Goal: Book appointment/travel/reservation

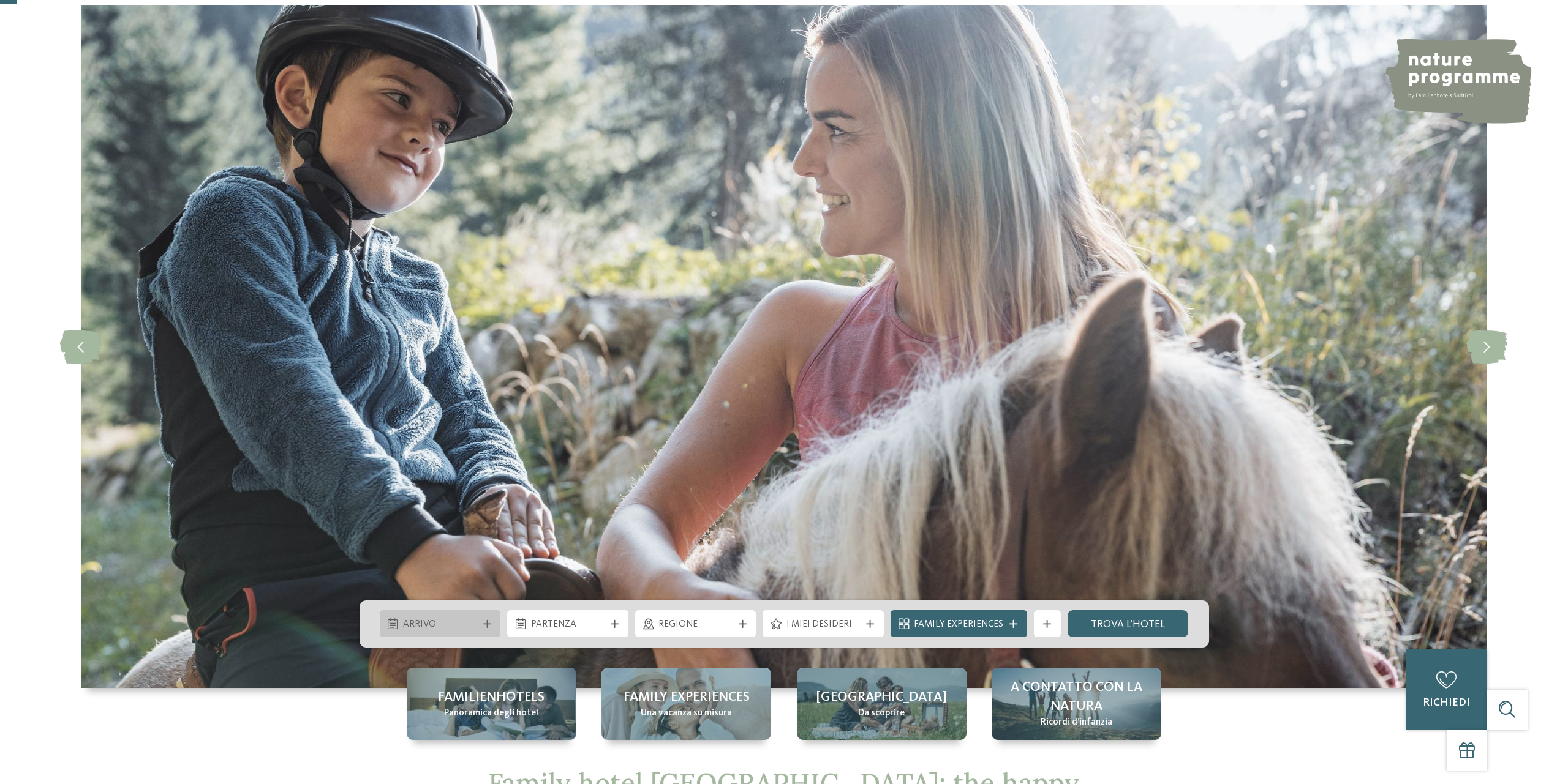
scroll to position [63, 0]
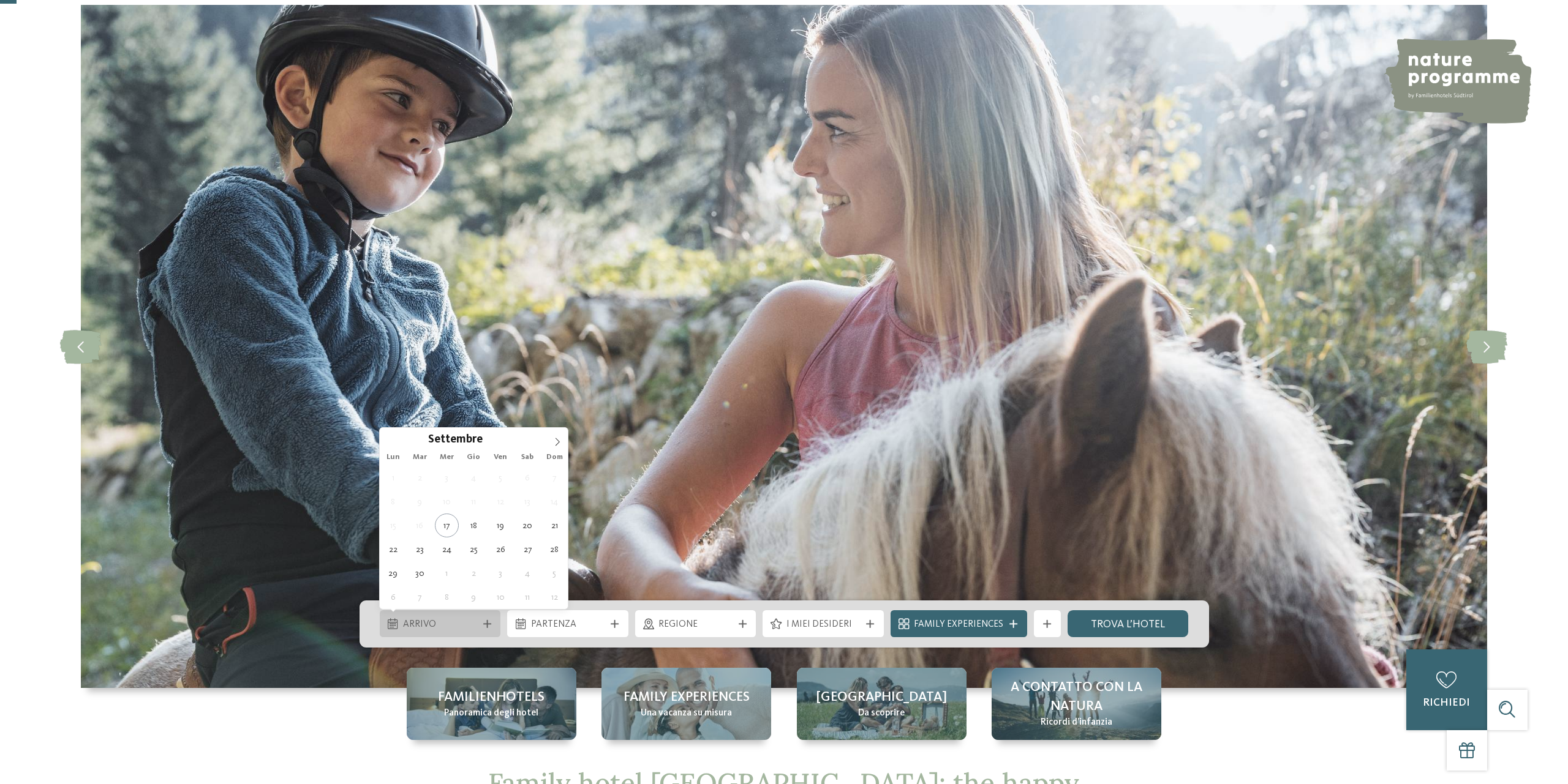
click at [471, 624] on span "Arrivo" at bounding box center [440, 624] width 74 height 14
click at [558, 443] on icon at bounding box center [558, 442] width 4 height 8
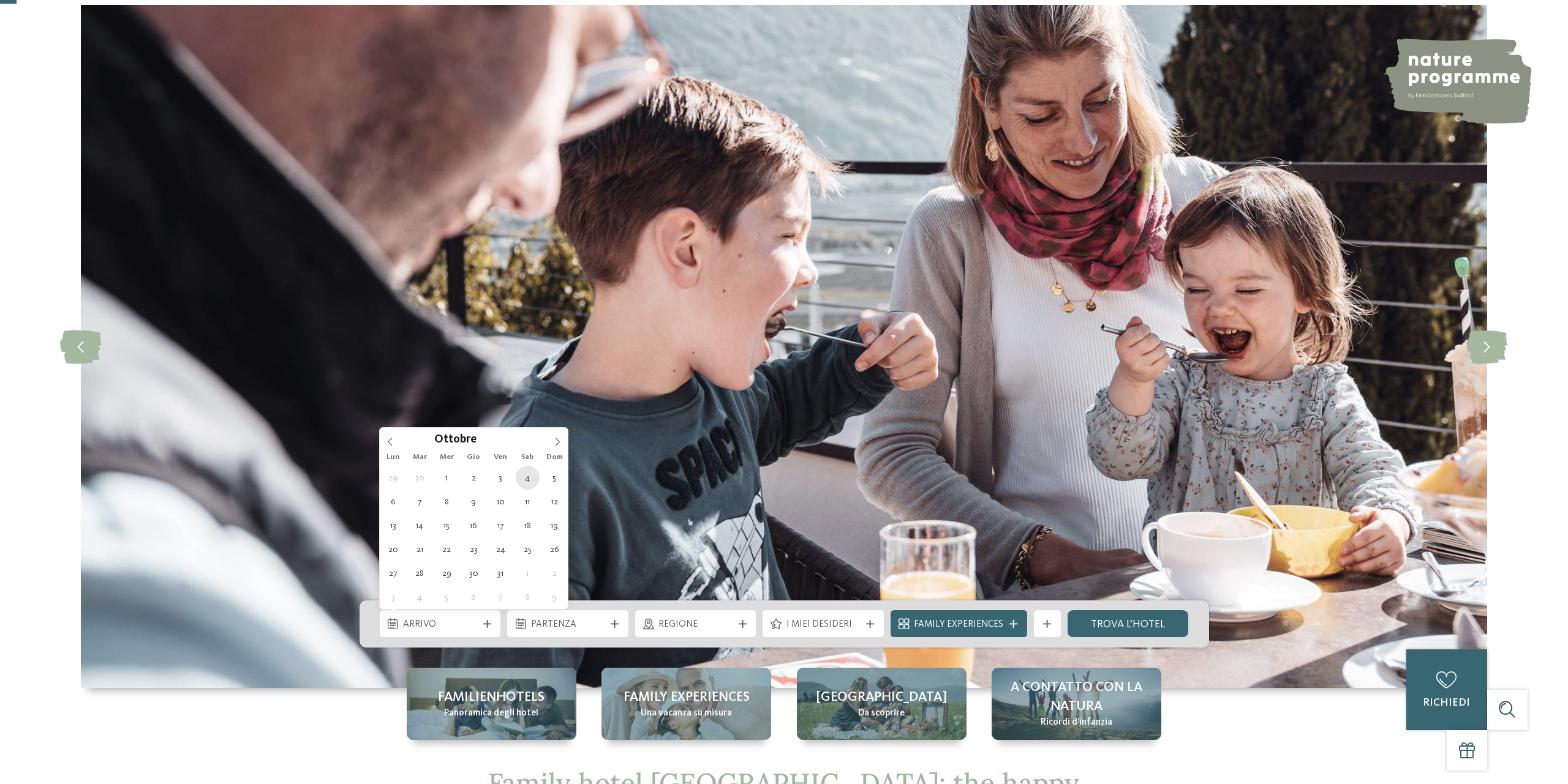
type div "[DATE]"
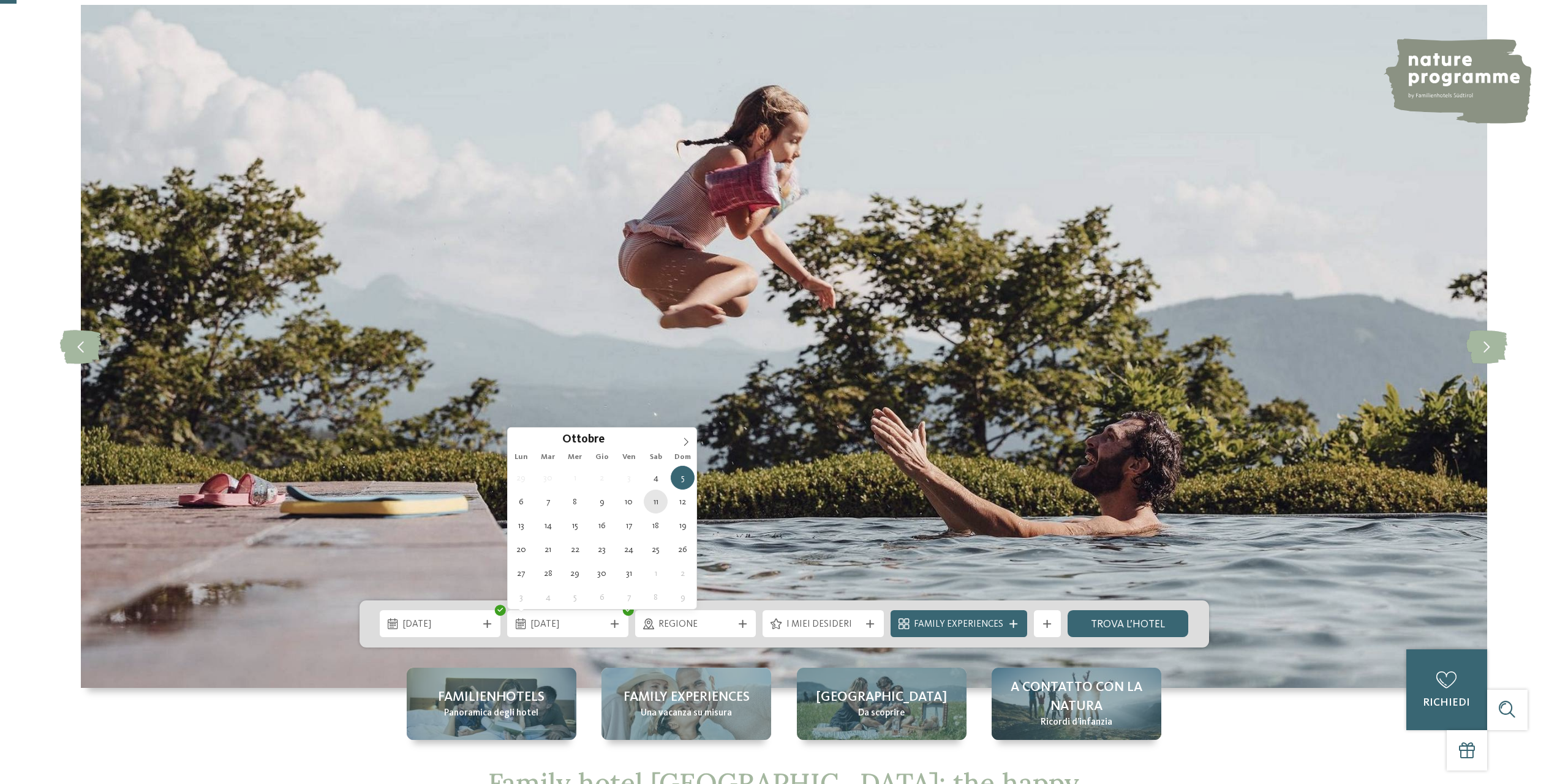
type div "[DATE]"
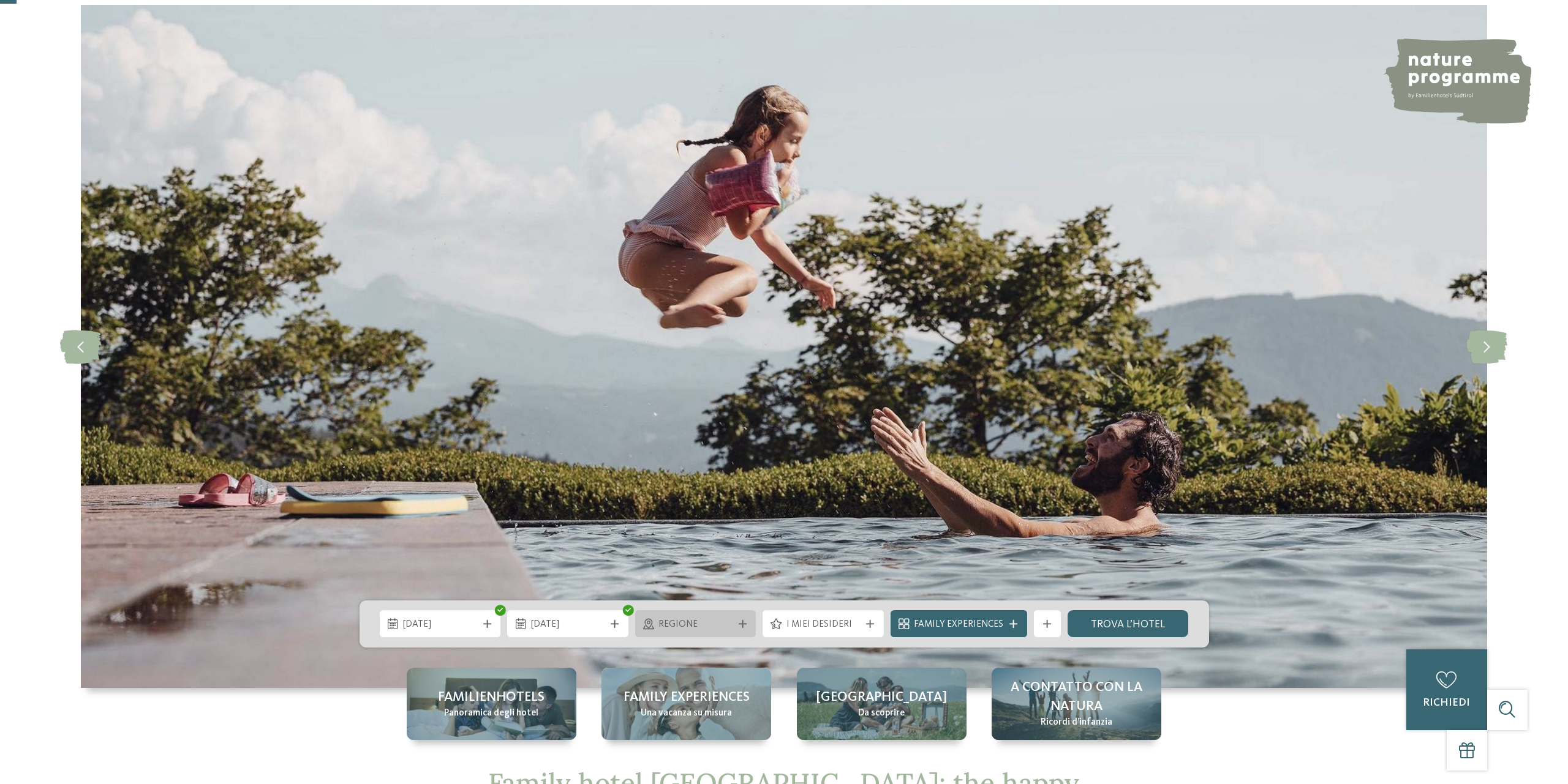
click at [702, 622] on span "Regione" at bounding box center [695, 624] width 74 height 14
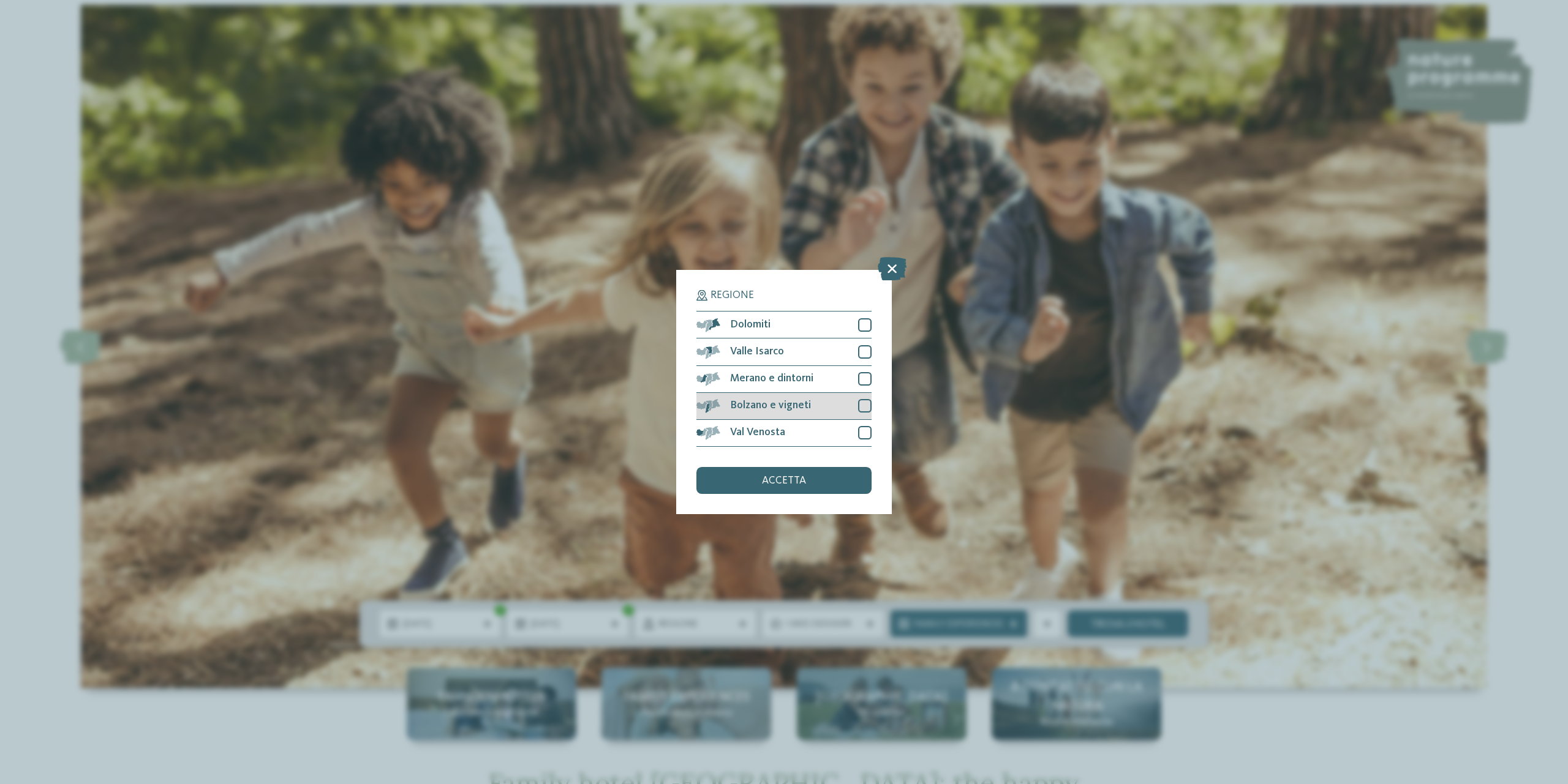
click at [860, 408] on div at bounding box center [864, 406] width 14 height 14
click at [856, 330] on div "Dolomiti" at bounding box center [784, 325] width 175 height 27
click at [789, 488] on div "accetta" at bounding box center [784, 480] width 175 height 27
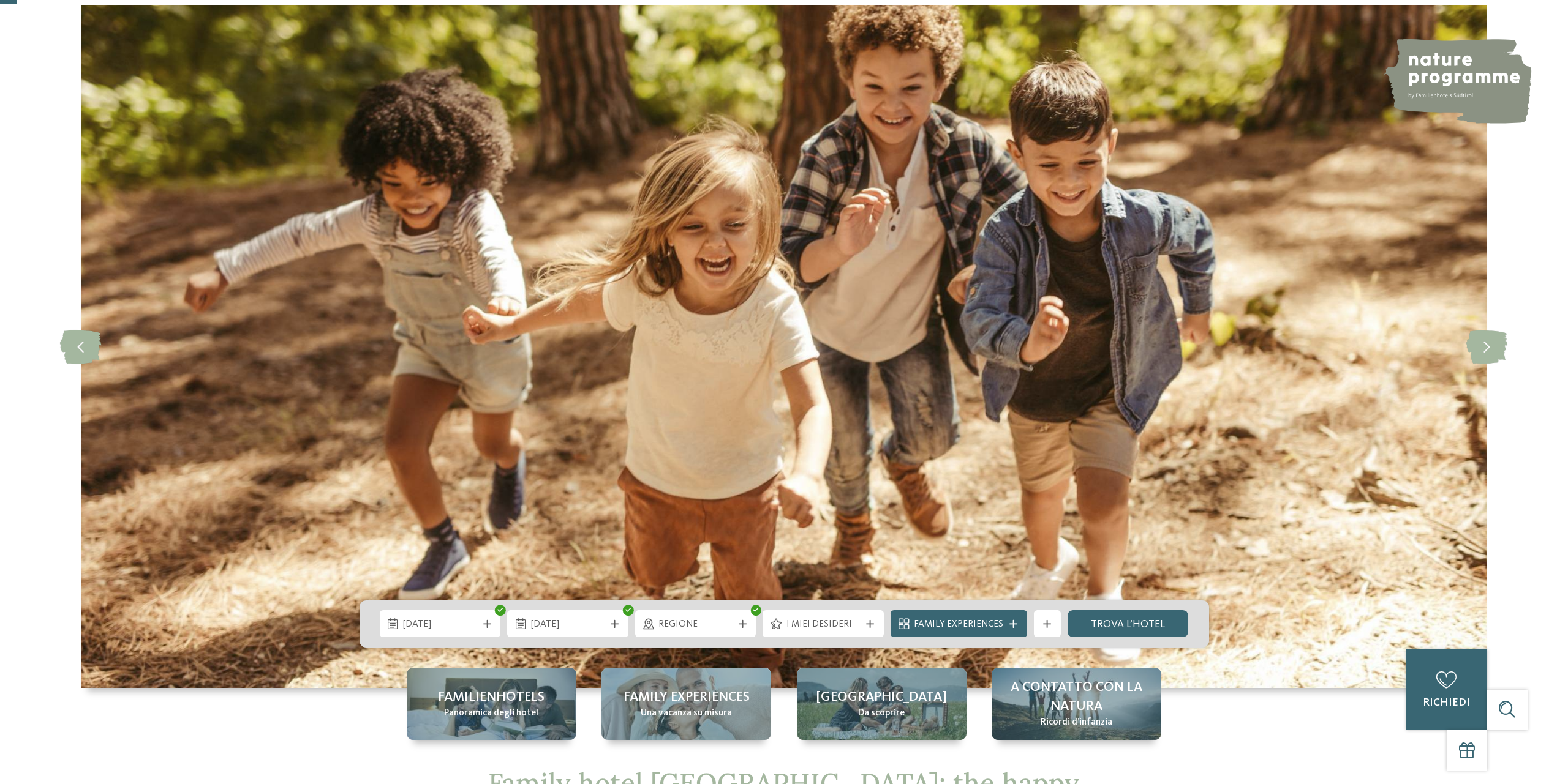
click at [825, 641] on div "[DATE] [DATE]" at bounding box center [784, 624] width 849 height 47
click at [830, 630] on span "I miei desideri" at bounding box center [824, 624] width 74 height 14
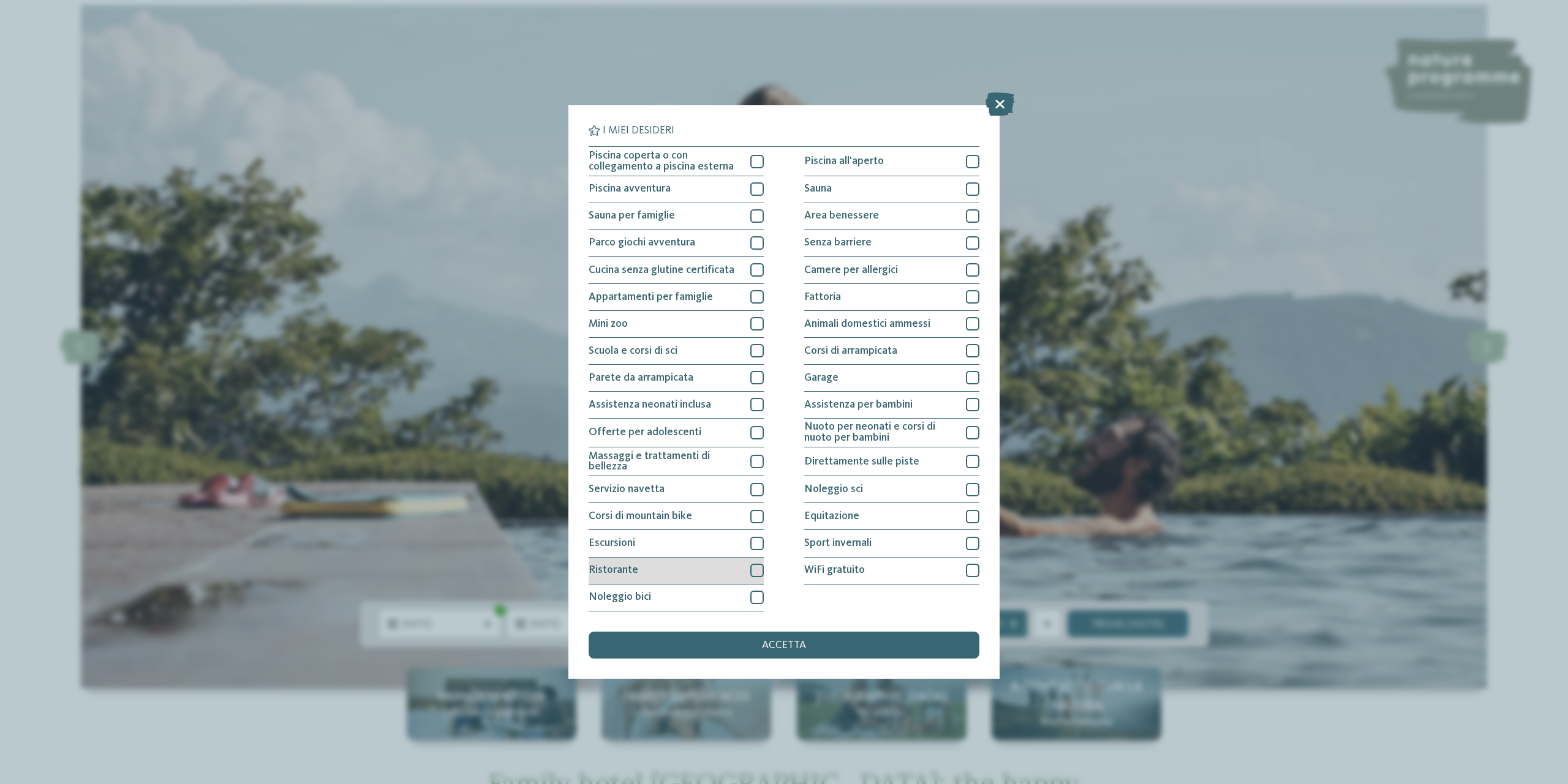
click at [752, 572] on div at bounding box center [757, 570] width 14 height 14
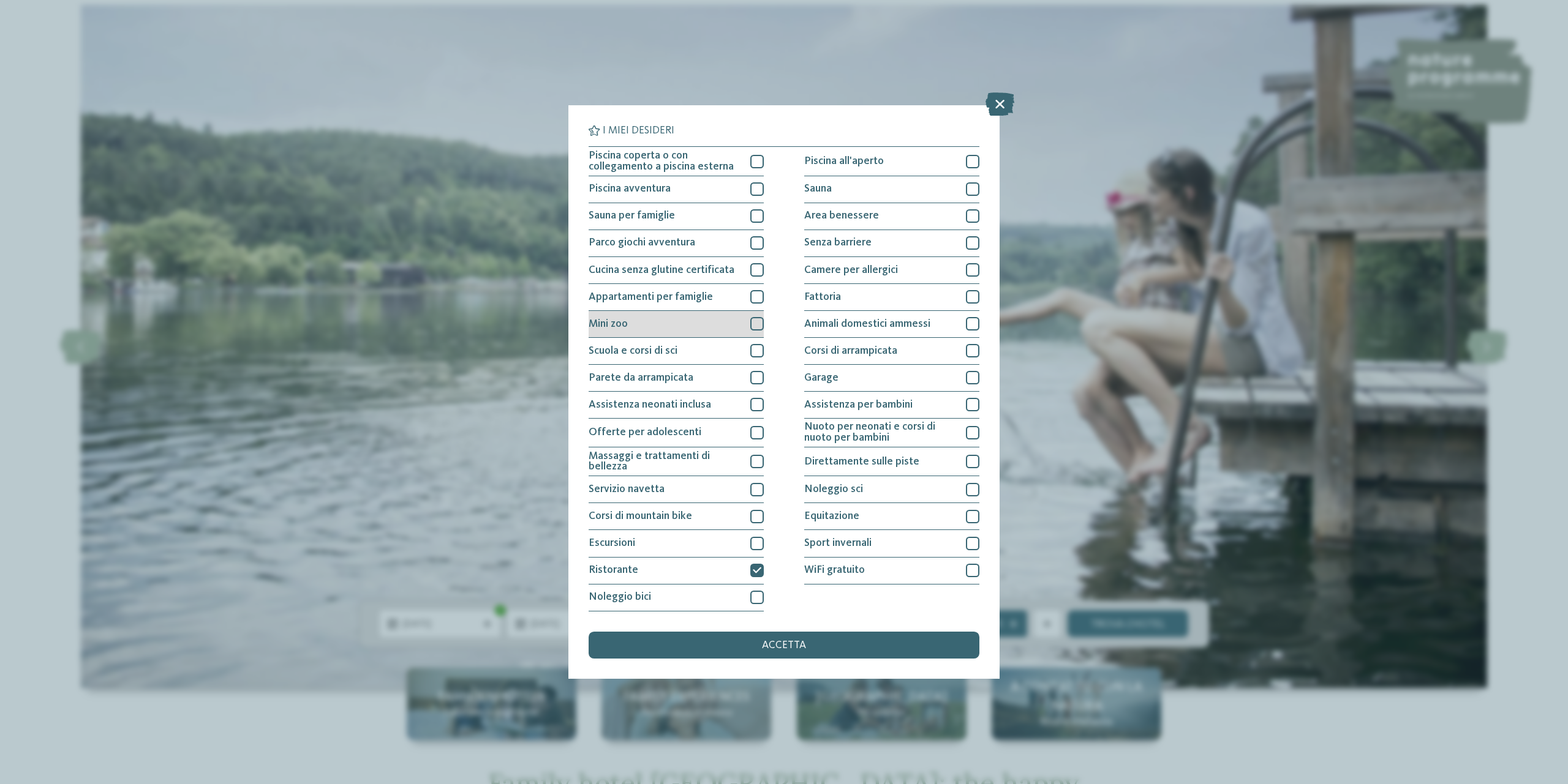
click at [756, 327] on div at bounding box center [757, 324] width 14 height 14
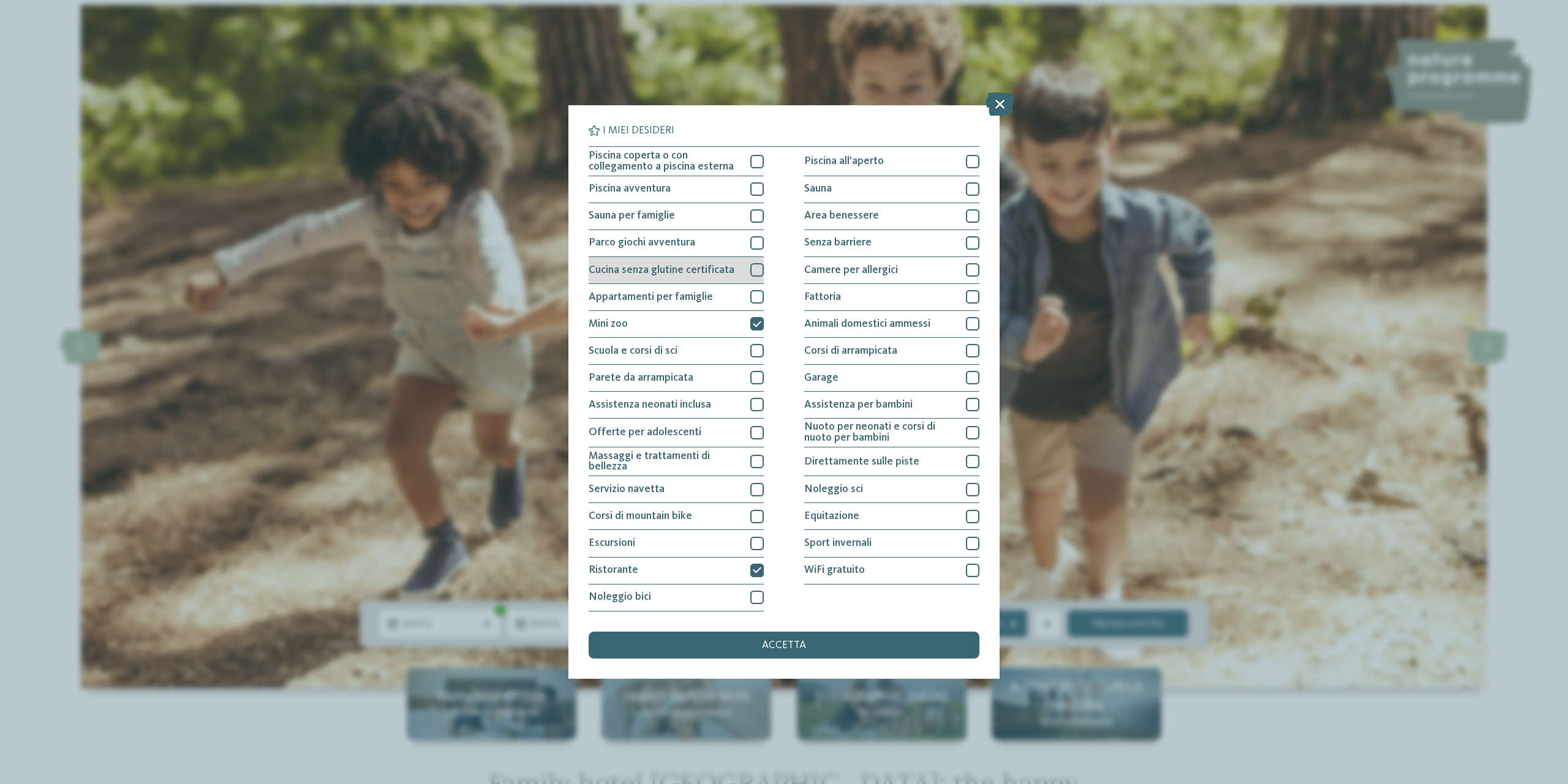
click at [755, 276] on div at bounding box center [757, 269] width 14 height 14
click at [754, 215] on div at bounding box center [757, 216] width 14 height 14
click at [759, 185] on div at bounding box center [757, 189] width 14 height 14
click at [759, 185] on icon at bounding box center [757, 189] width 9 height 8
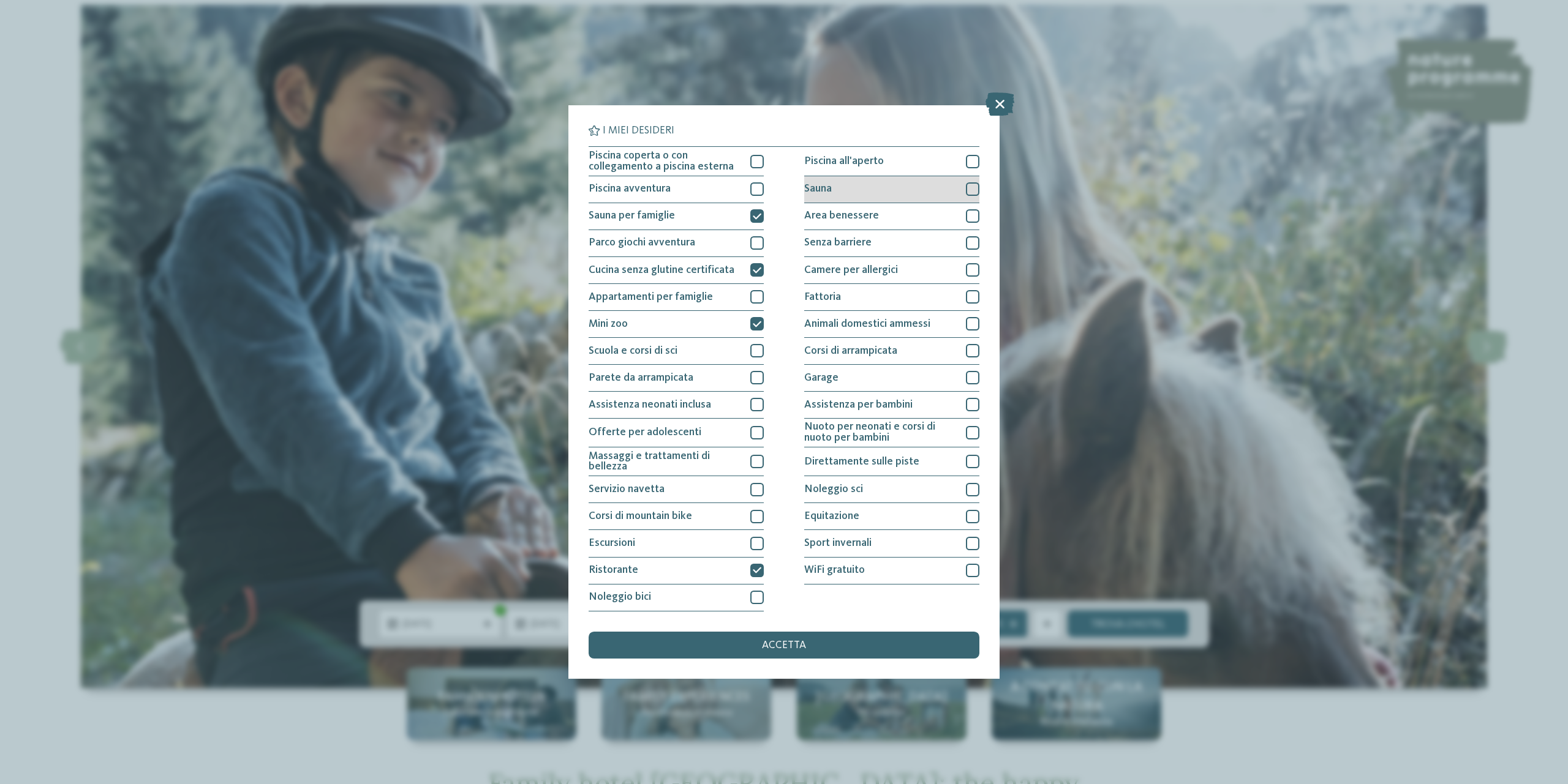
click at [969, 188] on div at bounding box center [972, 189] width 14 height 14
click at [974, 163] on div at bounding box center [972, 161] width 14 height 14
click at [744, 160] on div "Piscina coperta o con collegamento a piscina esterna" at bounding box center [676, 161] width 175 height 29
click at [763, 644] on span "accetta" at bounding box center [784, 645] width 44 height 11
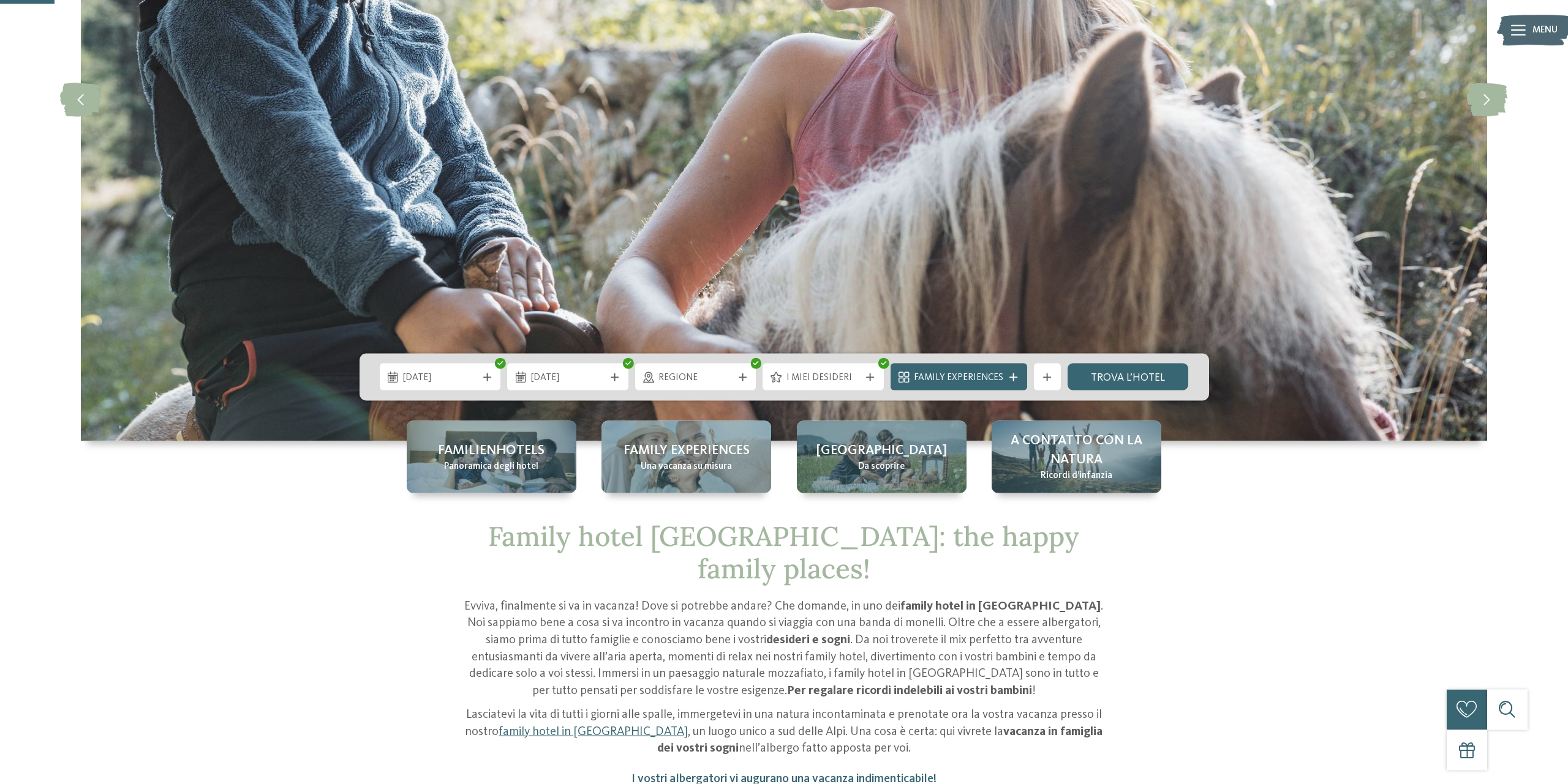
scroll to position [312, 0]
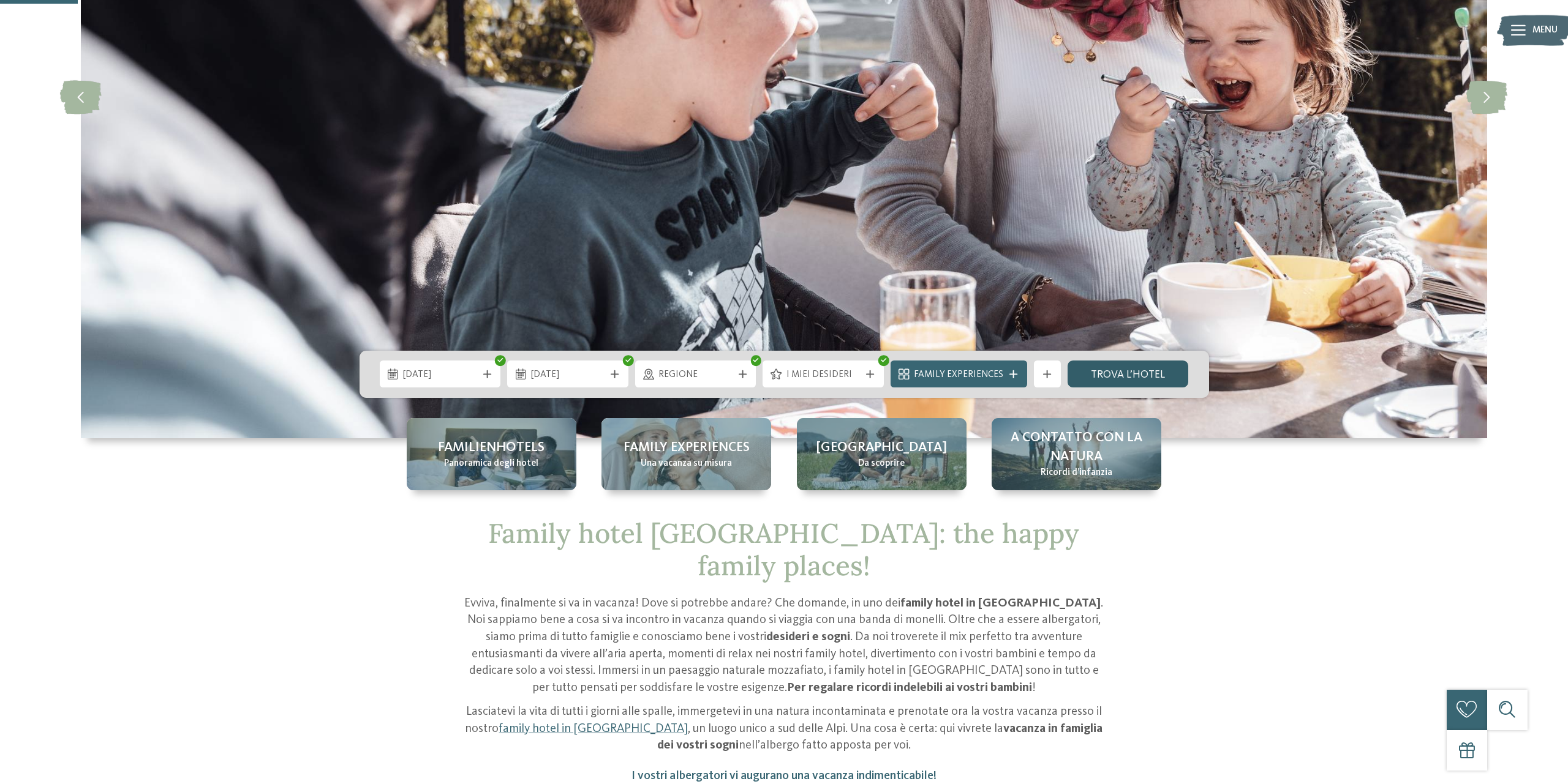
click at [1102, 367] on link "trova l’hotel" at bounding box center [1128, 374] width 121 height 27
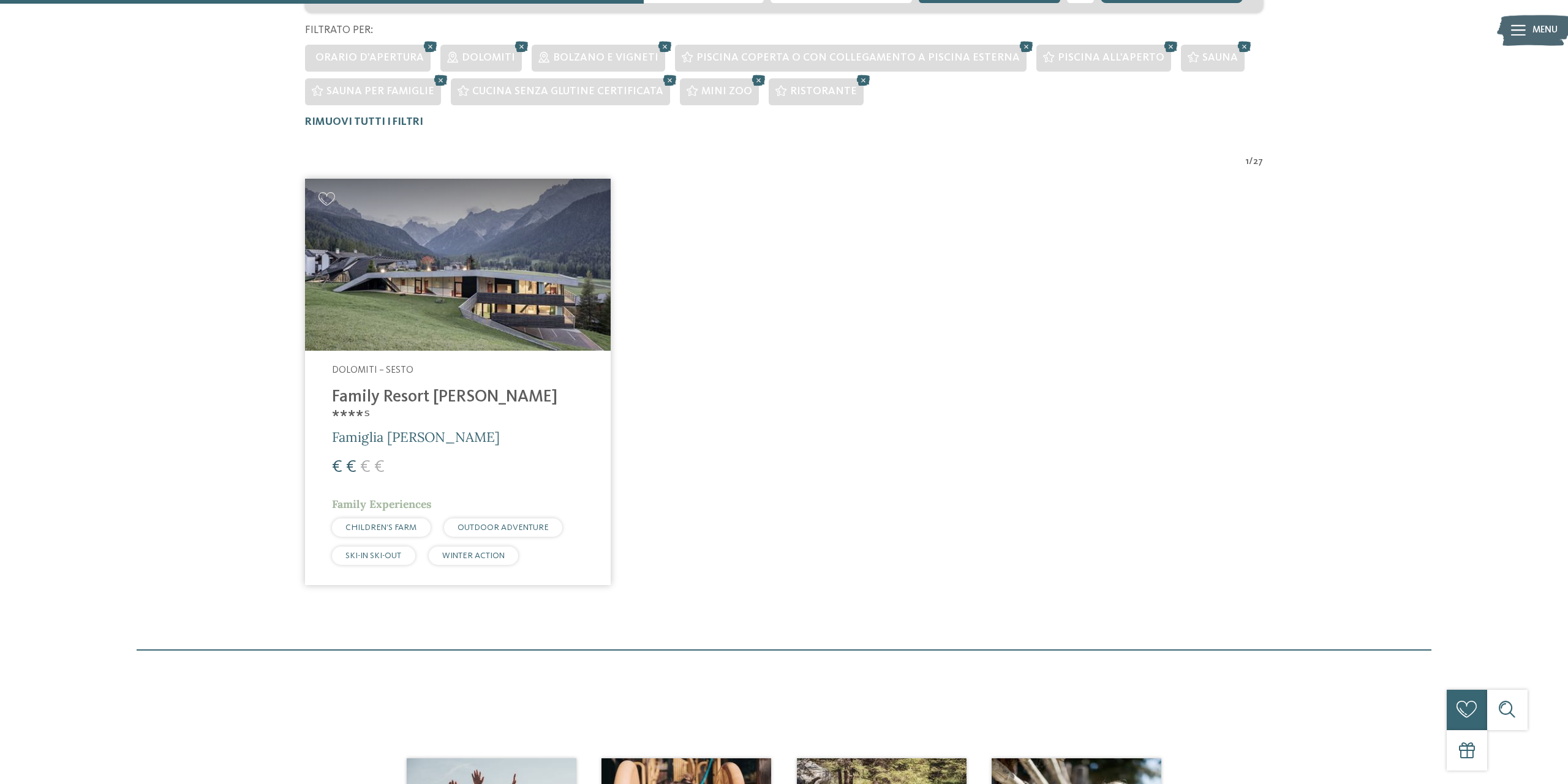
scroll to position [131, 0]
